Goal: Information Seeking & Learning: Learn about a topic

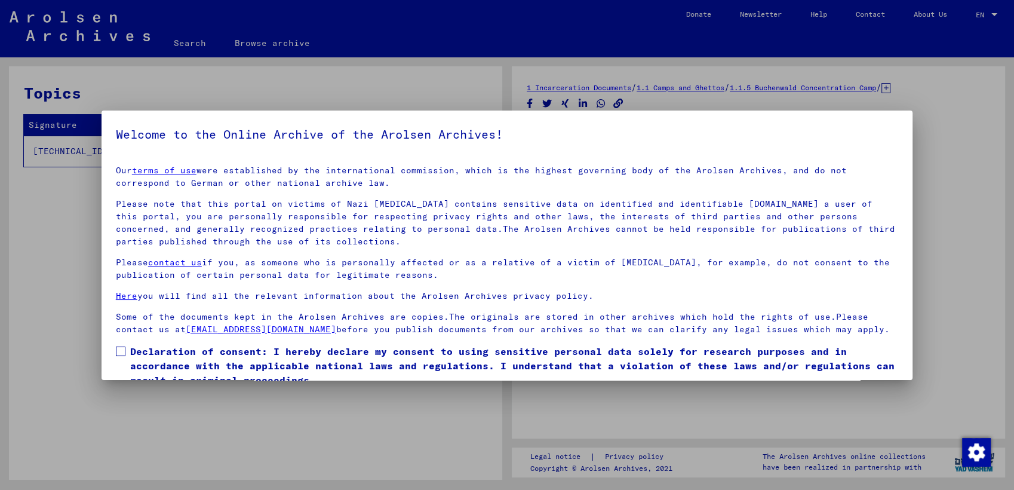
scroll to position [50, 0]
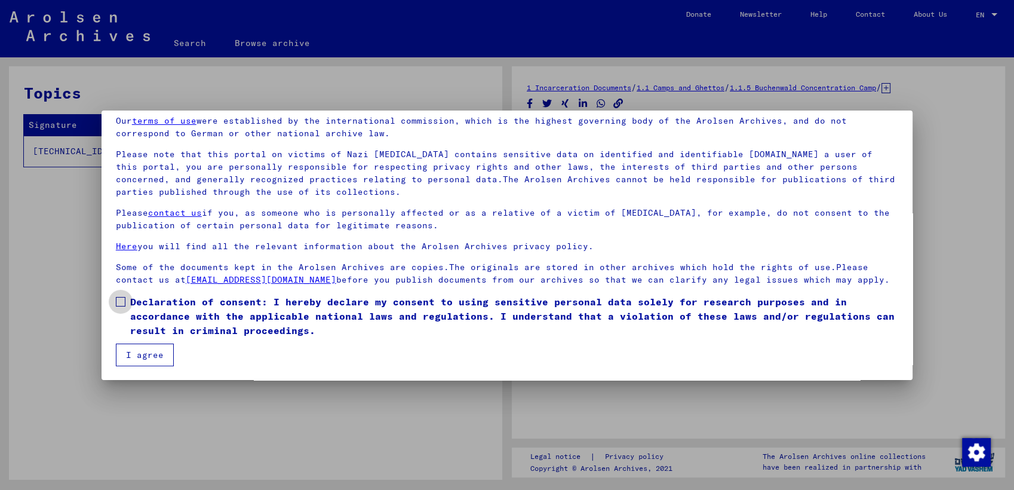
click at [119, 305] on span at bounding box center [121, 302] width 10 height 10
click at [150, 358] on button "I agree" at bounding box center [145, 354] width 58 height 23
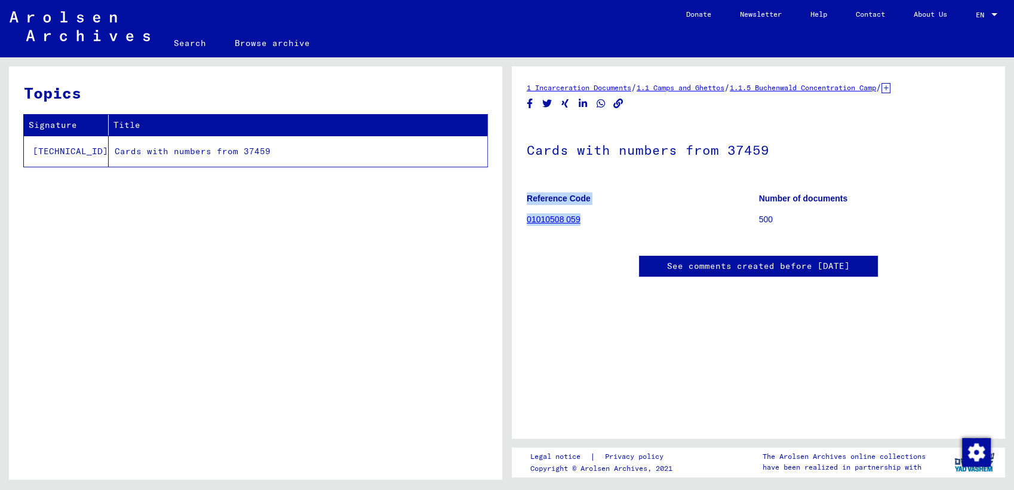
drag, startPoint x: 1005, startPoint y: 174, endPoint x: 1003, endPoint y: 227, distance: 53.2
click at [1003, 227] on div "1 Incarceration Documents / 1.1 Camps and Ghettos / 1.1.5 Buchenwald Concentrat…" at bounding box center [760, 268] width 507 height 422
click at [971, 178] on div "Cards with numbers from 37459 Reference Code 01010508 059 Number of documents 5…" at bounding box center [758, 179] width 463 height 115
click at [226, 158] on td "Cards with numbers from 37459" at bounding box center [298, 151] width 379 height 31
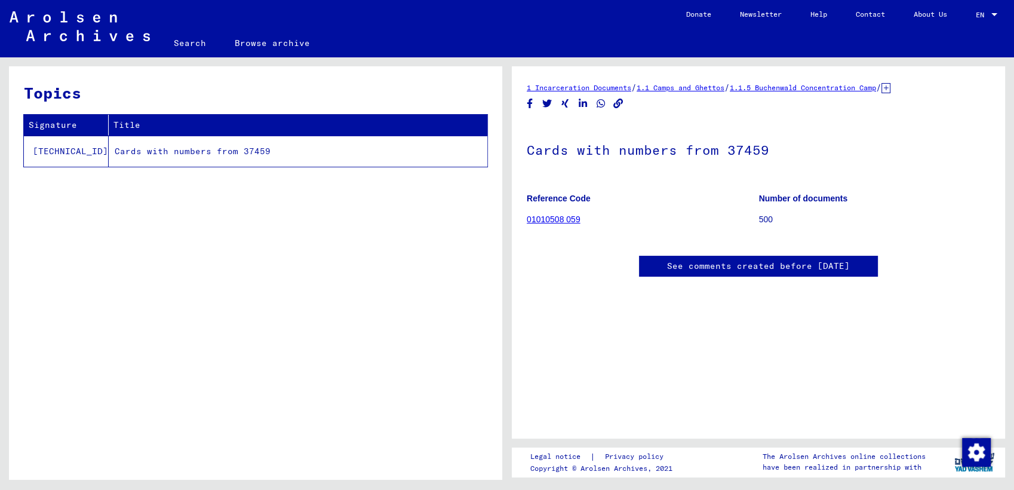
click at [569, 223] on link "01010508 059" at bounding box center [554, 219] width 54 height 10
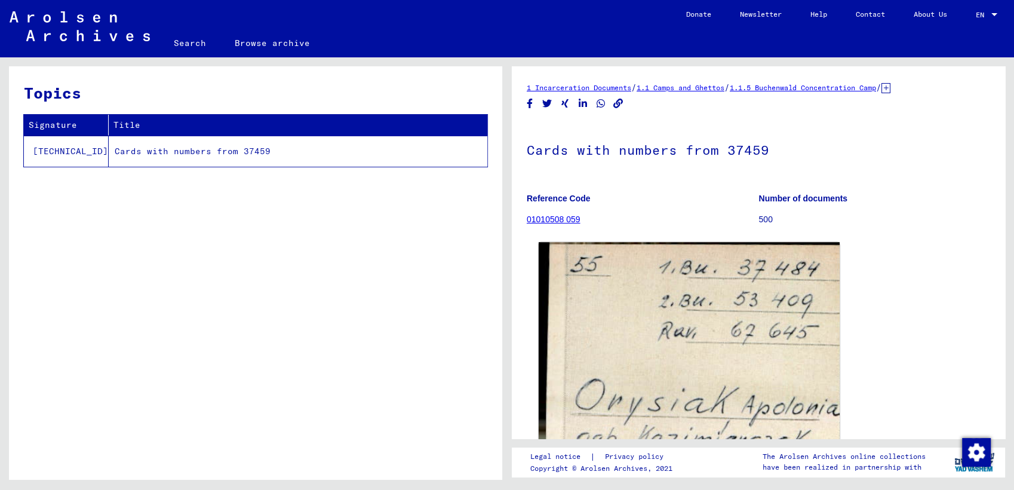
click at [694, 342] on img at bounding box center [689, 371] width 301 height 259
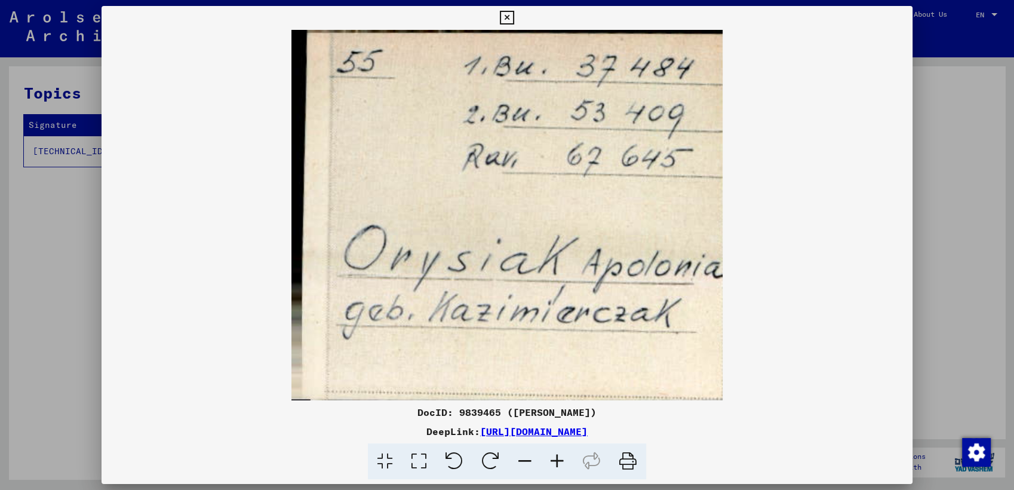
click at [835, 215] on img at bounding box center [506, 215] width 811 height 370
click at [506, 19] on icon at bounding box center [507, 18] width 14 height 14
